Goal: Ask a question

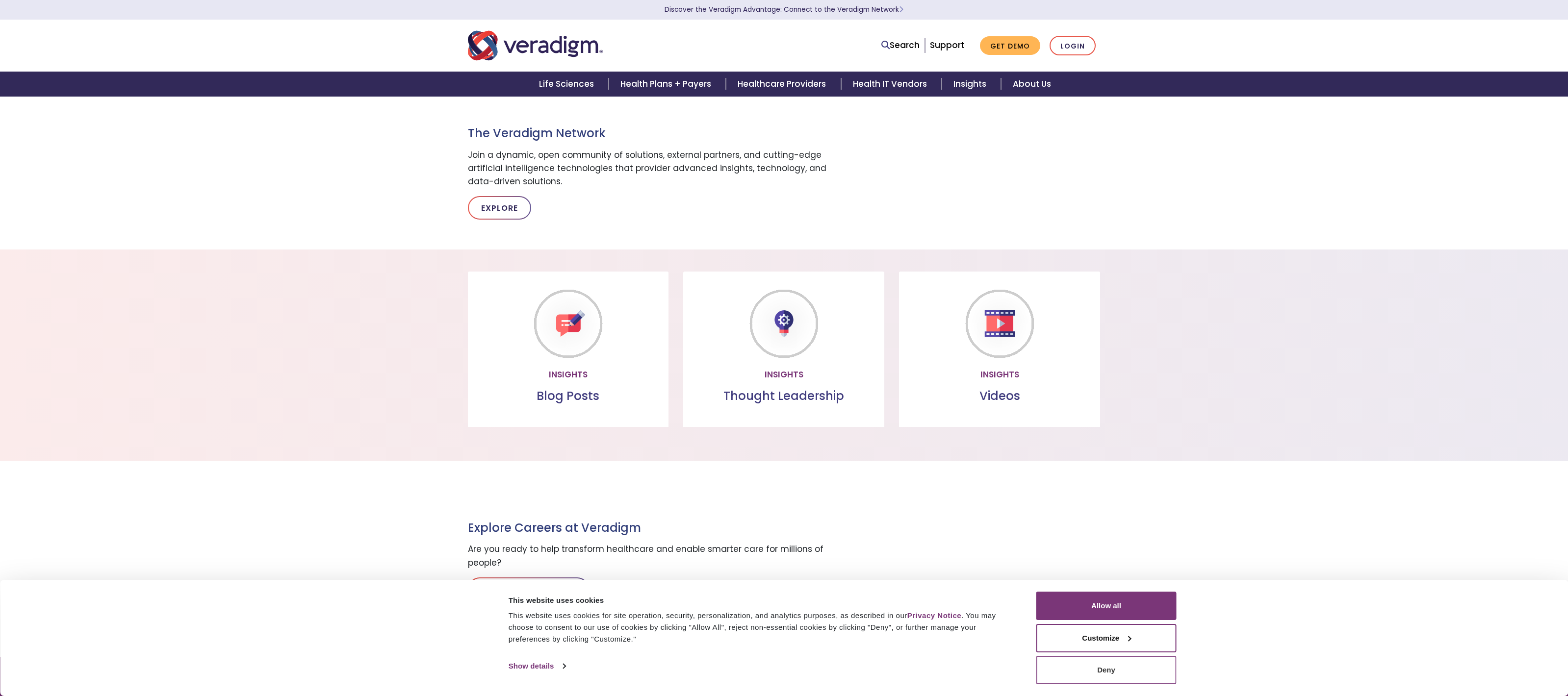
scroll to position [499, 0]
click at [1144, 614] on button "Allow all" at bounding box center [1107, 606] width 140 height 29
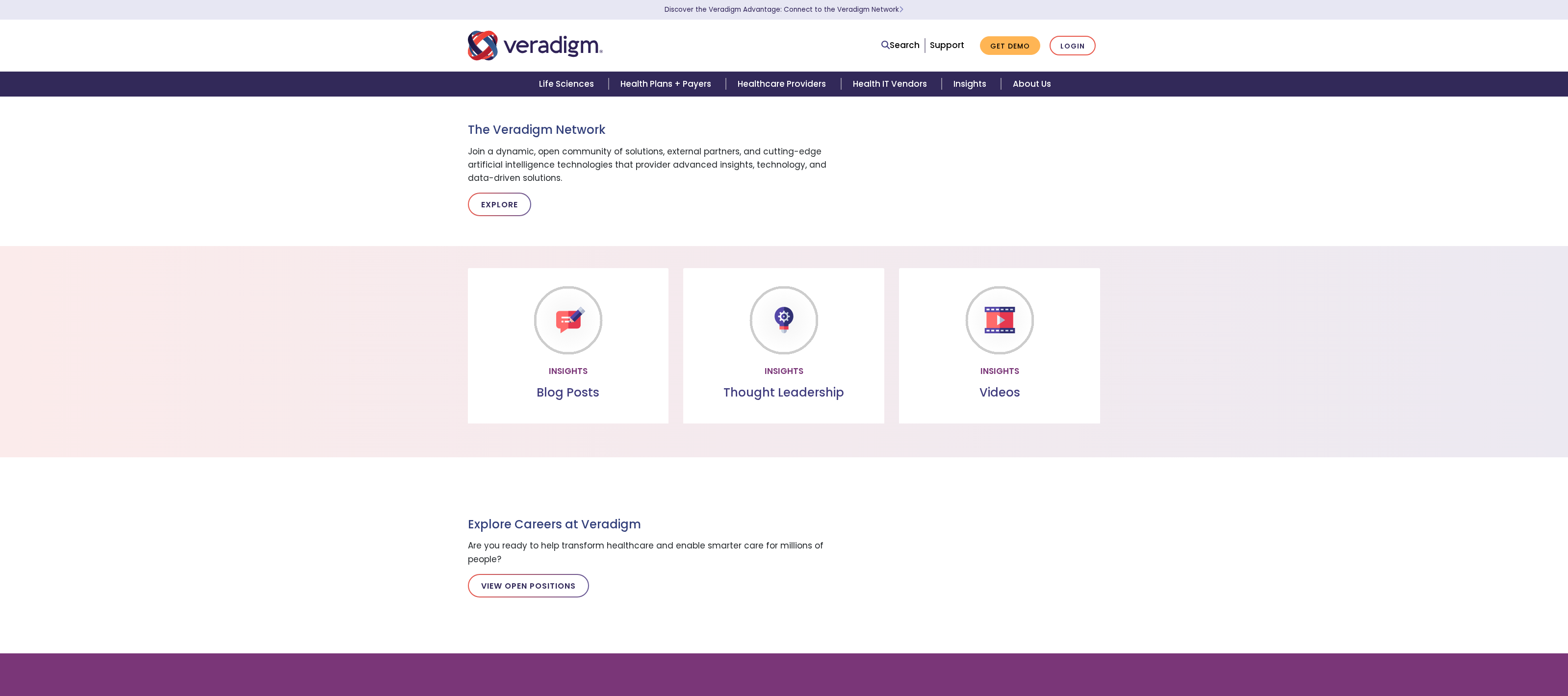
scroll to position [841, 0]
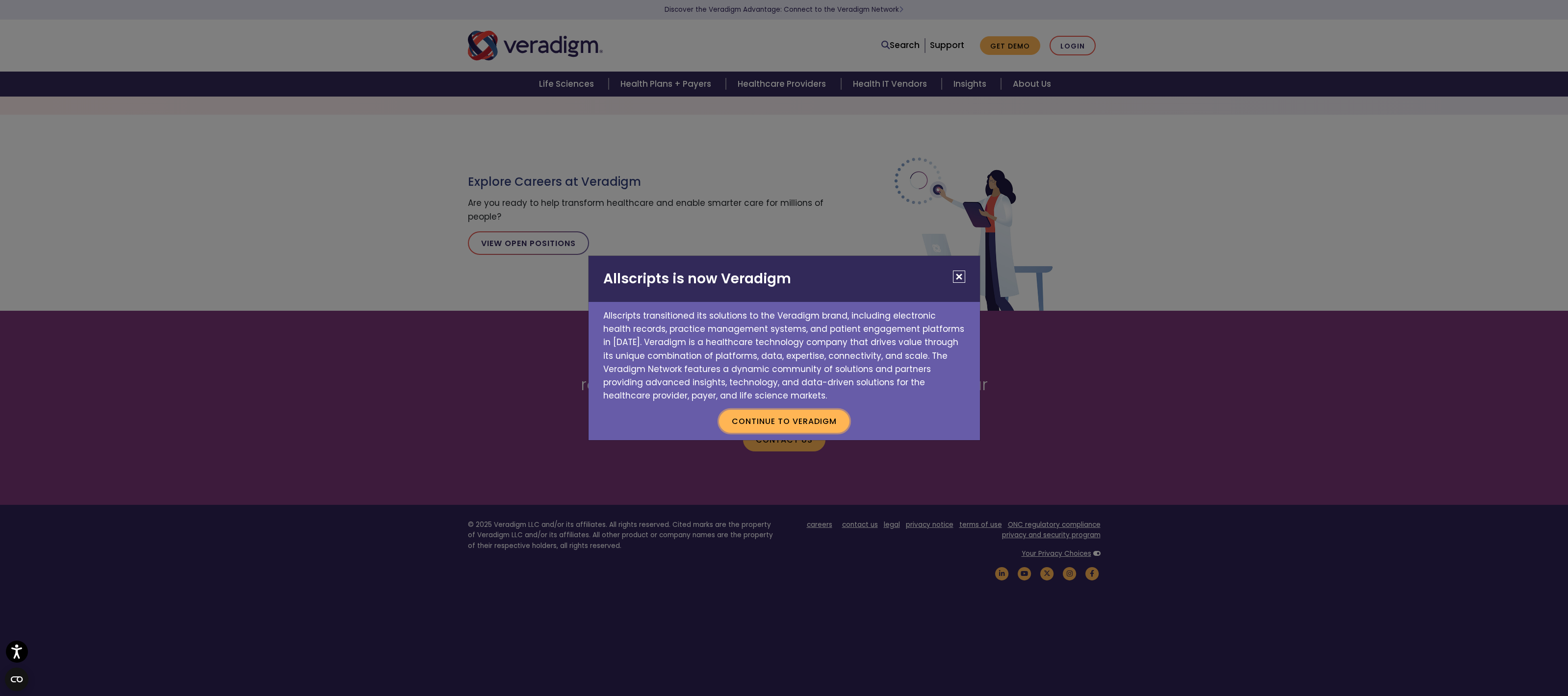
click at [826, 416] on button "Continue to Veradigm" at bounding box center [784, 421] width 130 height 23
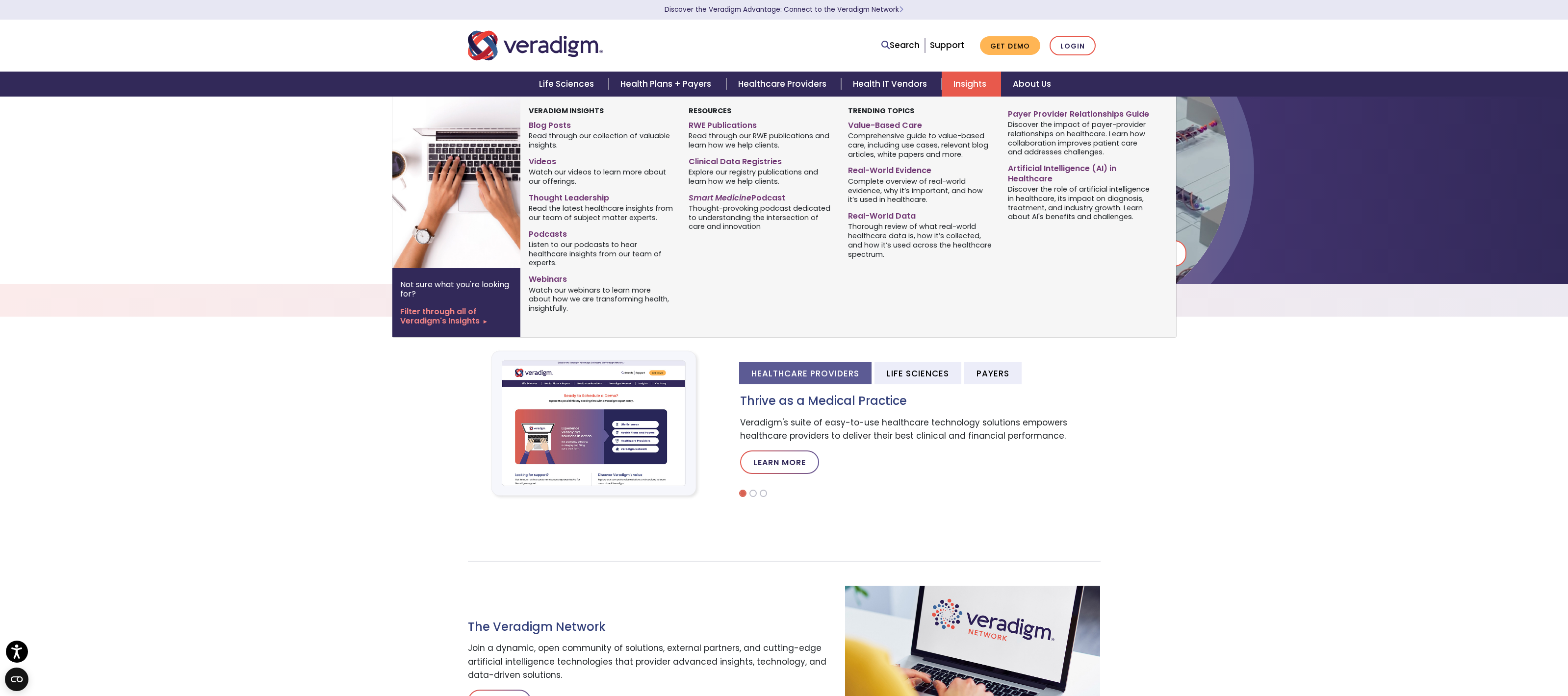
scroll to position [0, 0]
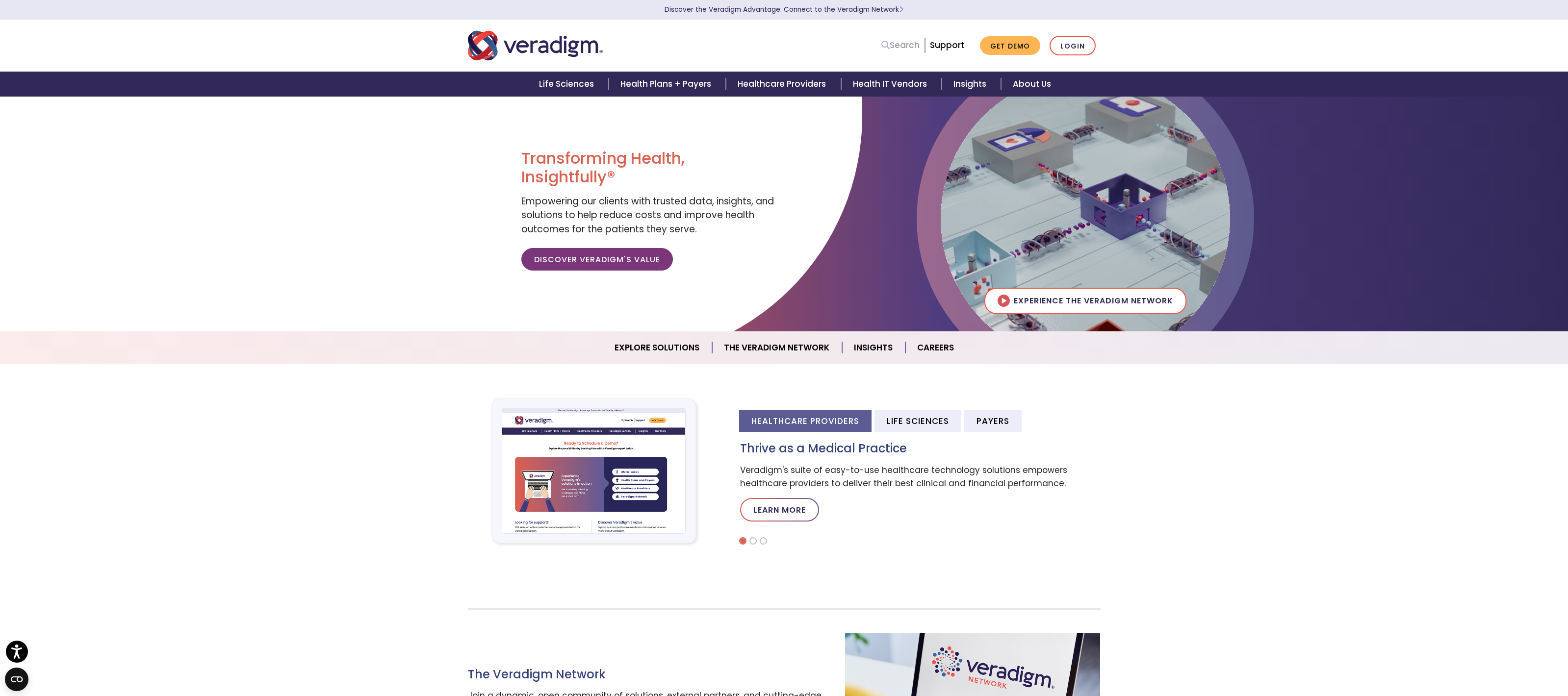
click at [908, 46] on link "Search" at bounding box center [900, 46] width 38 height 13
type input "api"
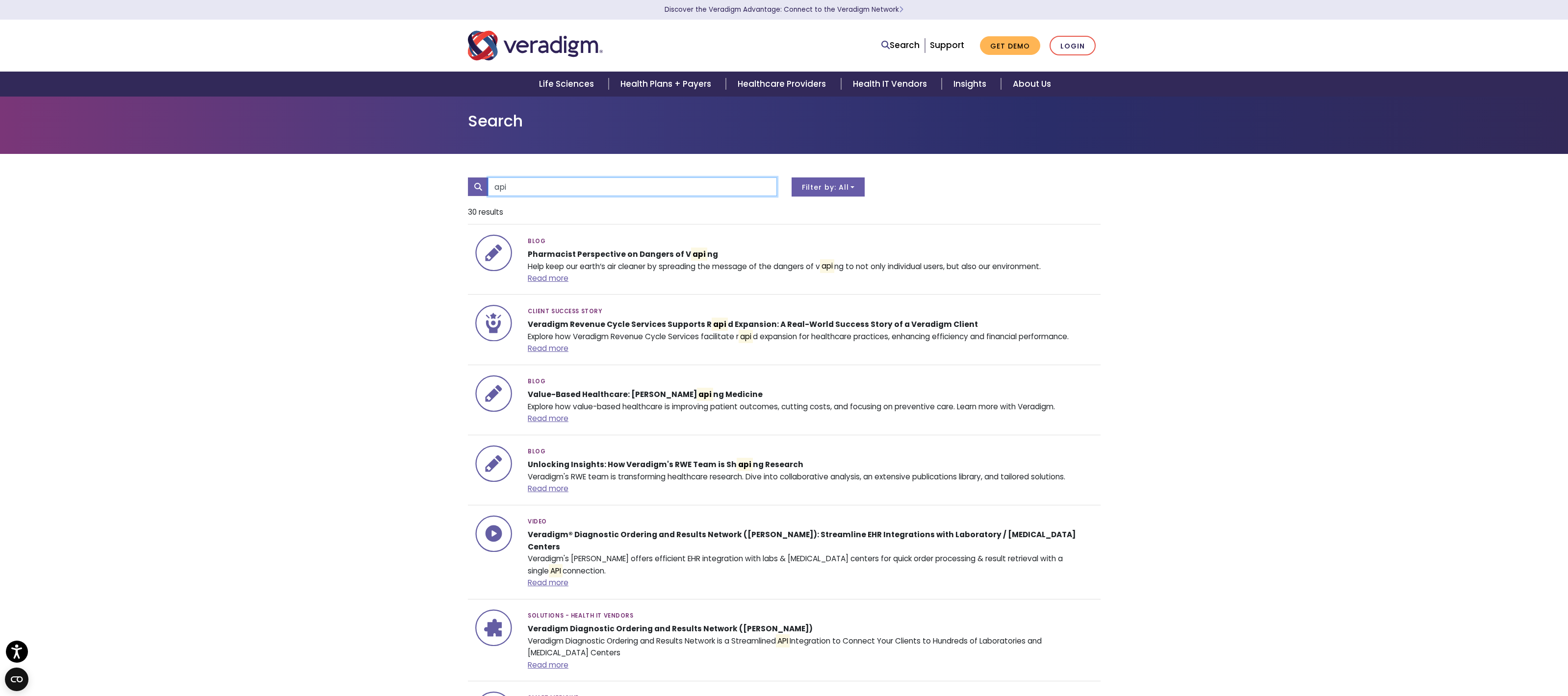
click at [626, 189] on input "api" at bounding box center [632, 187] width 289 height 19
type input "="
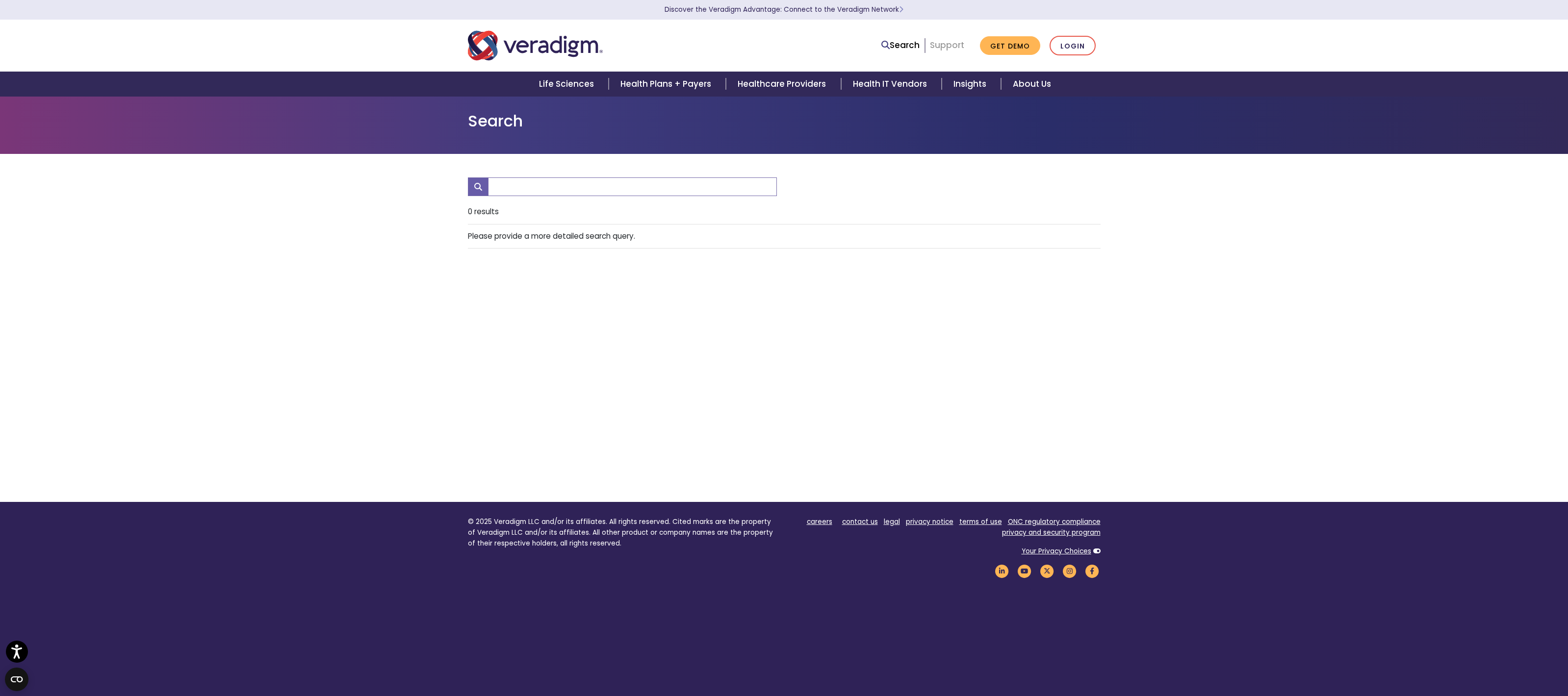
click at [937, 48] on link "Support" at bounding box center [947, 44] width 34 height 12
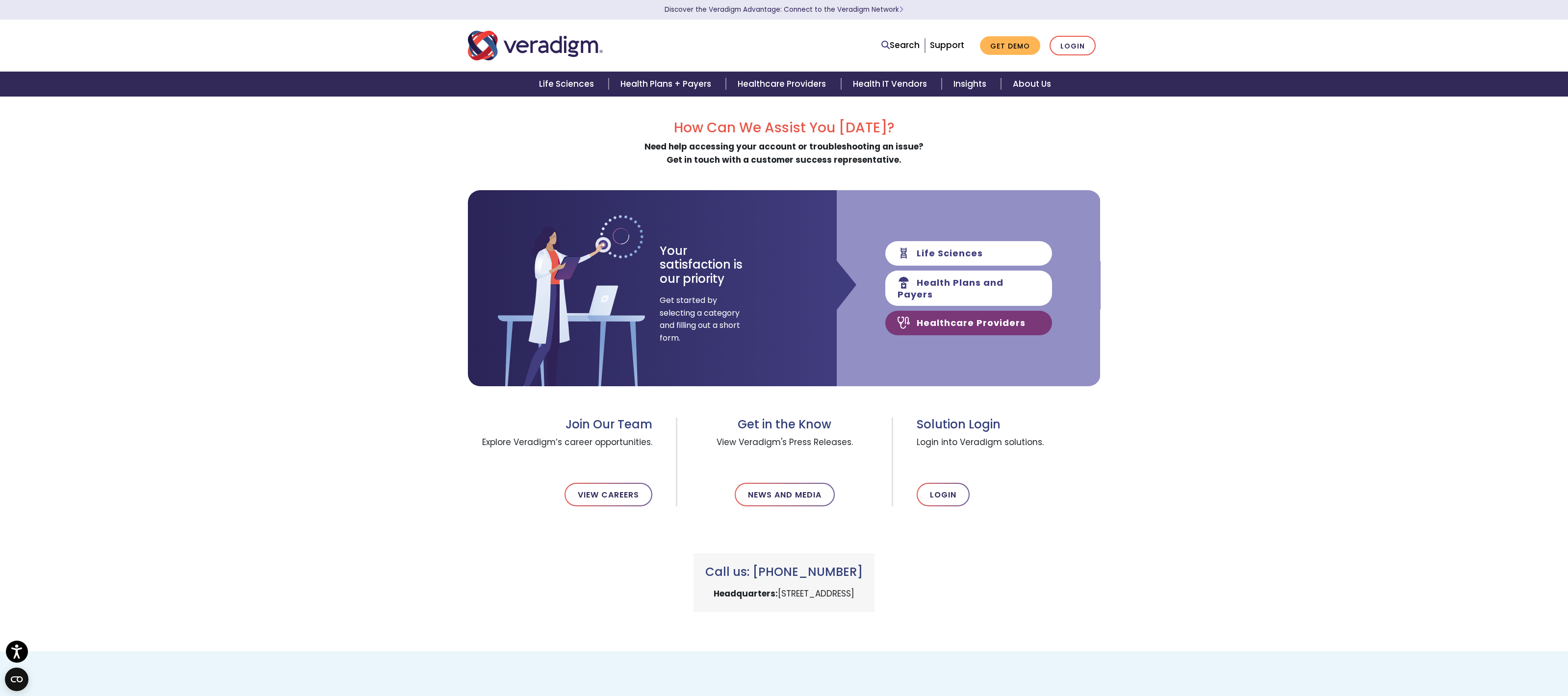
click at [984, 312] on link "Healthcare Providers" at bounding box center [968, 323] width 167 height 24
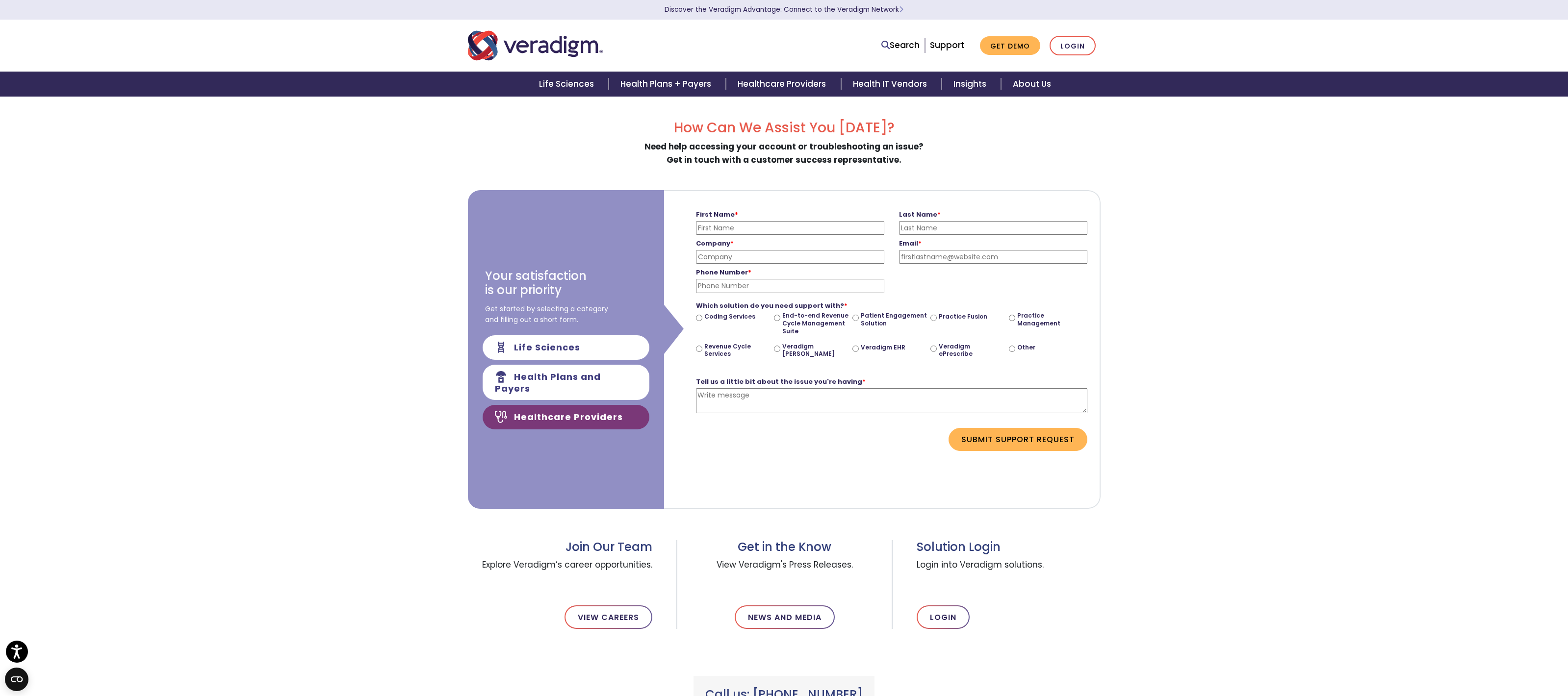
click at [1223, 204] on div "How Can We Assist You [DATE]? Need help accessing your account or troubleshooti…" at bounding box center [784, 435] width 1568 height 678
